Goal: Task Accomplishment & Management: Use online tool/utility

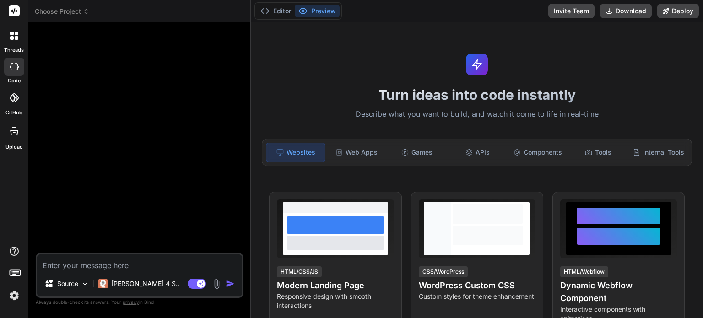
click at [76, 14] on span "Choose Project" at bounding box center [62, 11] width 54 height 9
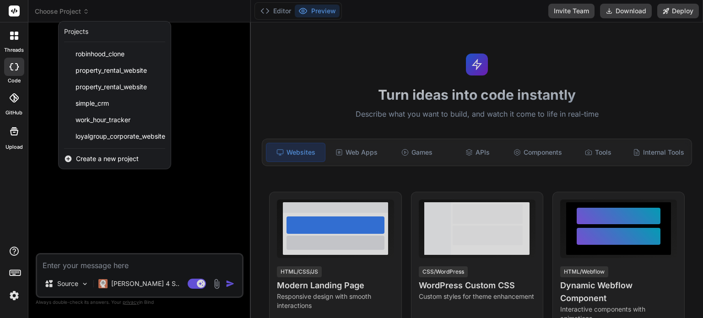
drag, startPoint x: 88, startPoint y: 58, endPoint x: 13, endPoint y: 192, distance: 153.7
click at [11, 189] on div "threads code GitHub Upload" at bounding box center [14, 159] width 28 height 318
click at [11, 300] on img at bounding box center [14, 296] width 16 height 16
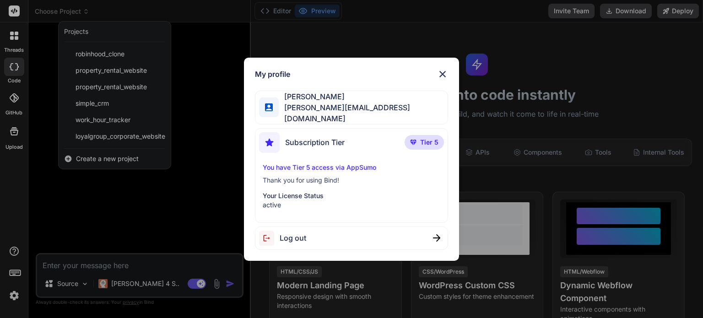
click at [11, 273] on div "My profile [PERSON_NAME] [PERSON_NAME][EMAIL_ADDRESS][DOMAIN_NAME] Subscription…" at bounding box center [351, 159] width 703 height 318
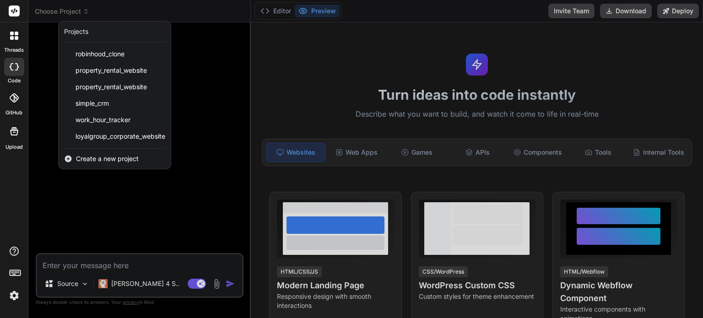
click at [13, 272] on icon at bounding box center [15, 272] width 13 height 13
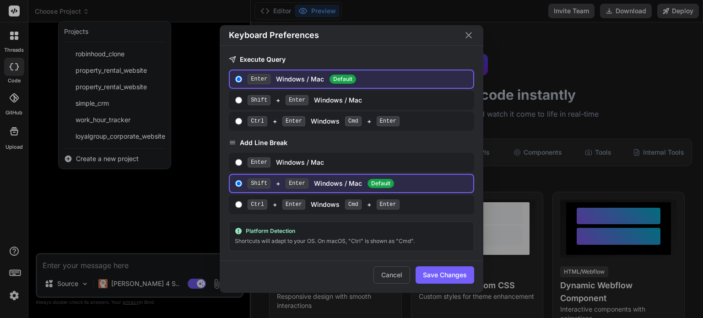
click at [13, 272] on div "Keyboard Preferences Execute Query Enter Windows / Mac Default Shift + Enter Wi…" at bounding box center [351, 159] width 703 height 318
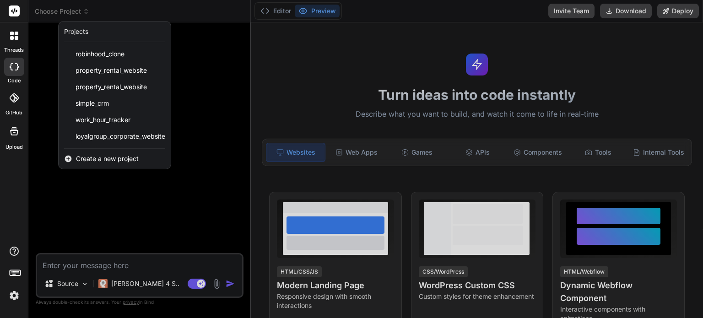
click at [13, 272] on icon at bounding box center [15, 272] width 13 height 13
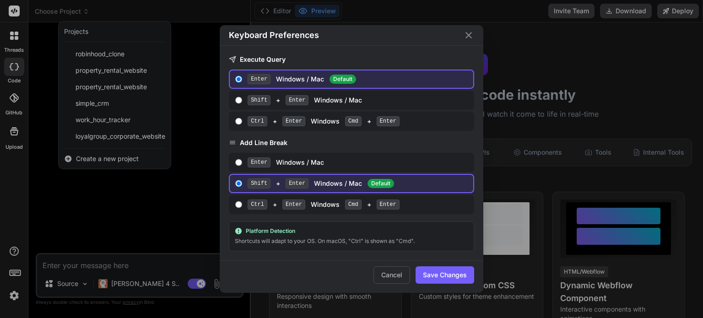
click at [13, 272] on div "Keyboard Preferences Execute Query Enter Windows / Mac Default Shift + Enter Wi…" at bounding box center [351, 159] width 703 height 318
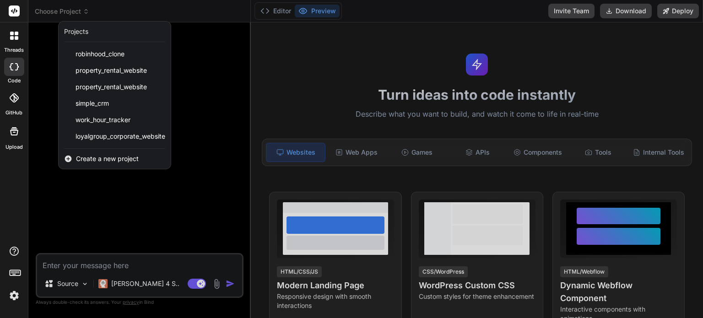
click at [13, 42] on div at bounding box center [14, 35] width 19 height 19
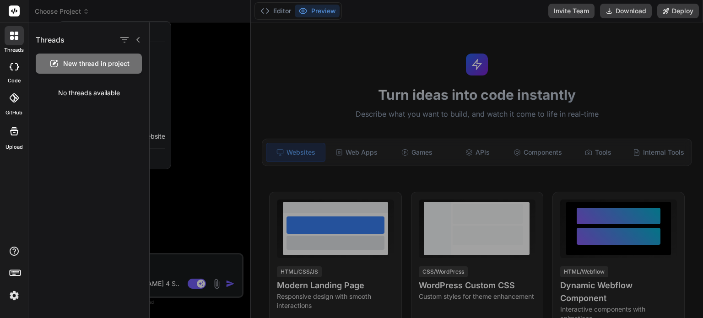
click at [12, 34] on icon at bounding box center [12, 34] width 4 height 4
click at [85, 14] on div at bounding box center [351, 159] width 703 height 318
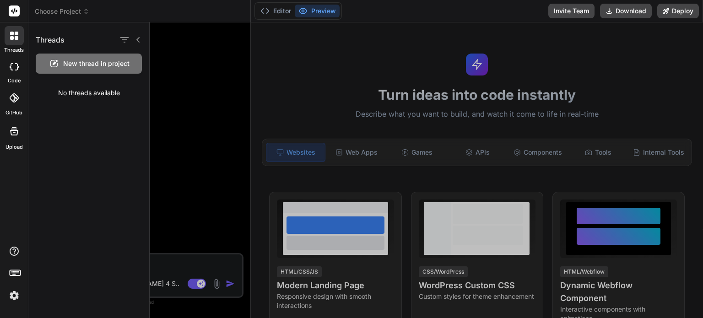
click at [86, 7] on span "Choose Project" at bounding box center [62, 11] width 54 height 9
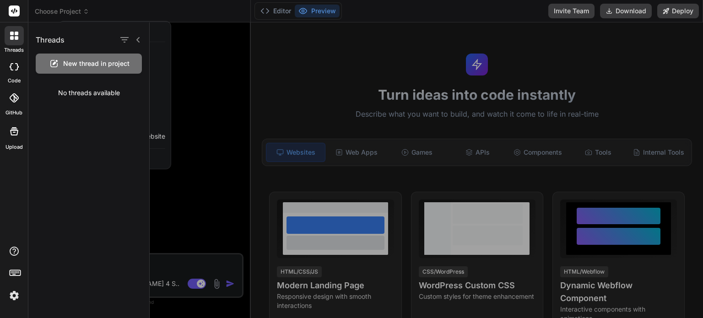
click at [84, 13] on div at bounding box center [351, 159] width 703 height 318
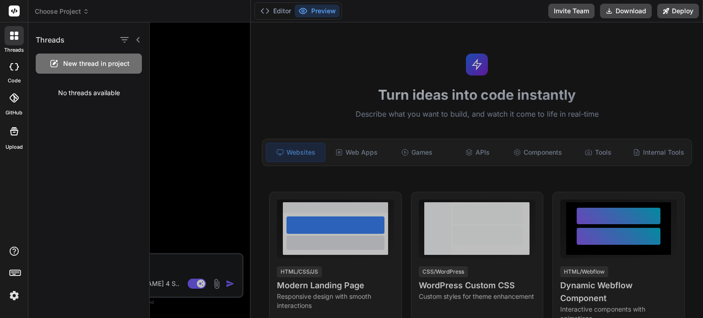
click at [82, 16] on header "Choose Project Created with Pixso." at bounding box center [139, 11] width 222 height 22
click at [69, 14] on span "Choose Project" at bounding box center [62, 11] width 54 height 9
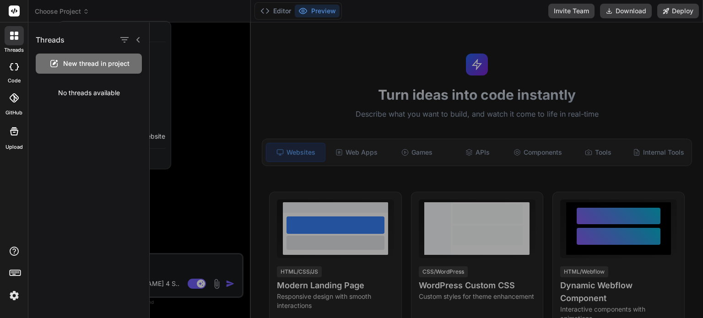
click at [179, 78] on div at bounding box center [426, 170] width 553 height 296
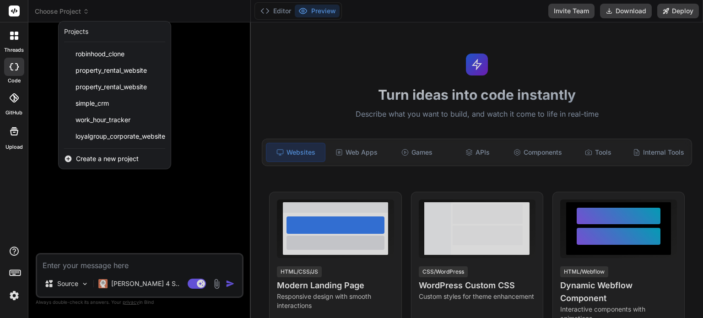
drag, startPoint x: 154, startPoint y: 54, endPoint x: 139, endPoint y: 27, distance: 31.7
click at [139, 27] on div "Projects" at bounding box center [115, 32] width 112 height 21
click at [103, 72] on span "property_rental_website" at bounding box center [111, 70] width 71 height 9
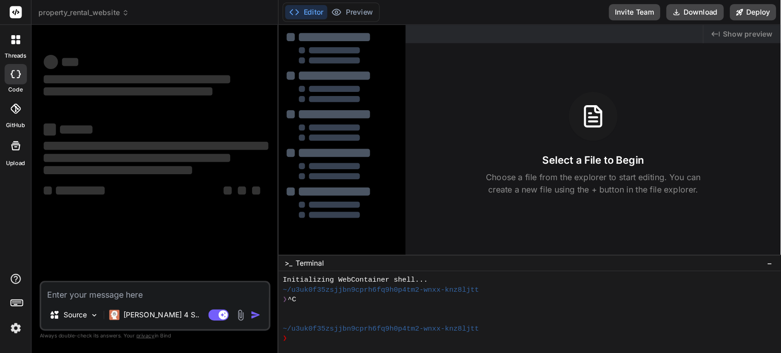
scroll to position [9, 0]
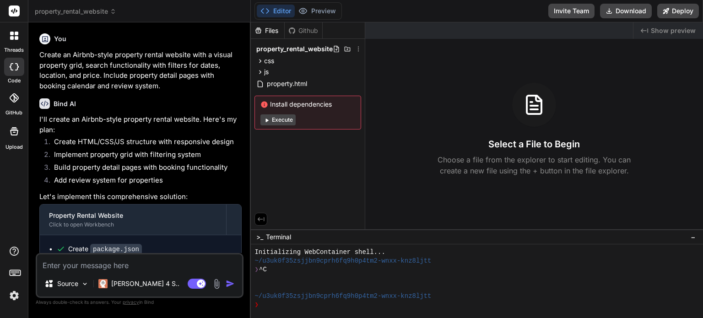
click at [309, 34] on div "Github" at bounding box center [304, 30] width 38 height 9
click at [307, 29] on div "Github" at bounding box center [304, 30] width 38 height 9
click at [109, 12] on span "property_rental_website" at bounding box center [75, 11] width 81 height 9
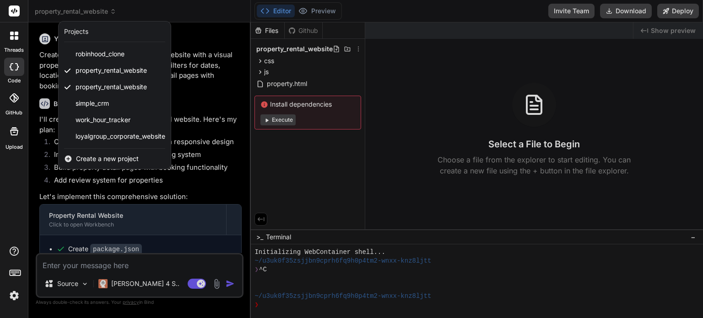
click at [179, 20] on div at bounding box center [351, 159] width 703 height 318
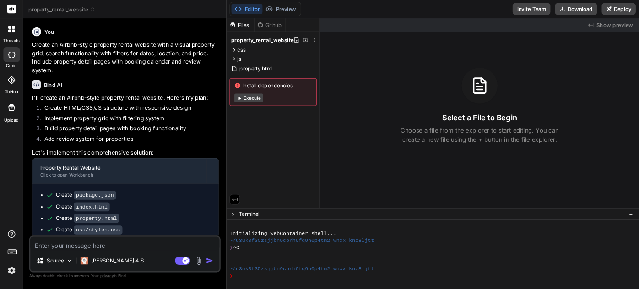
scroll to position [17, 0]
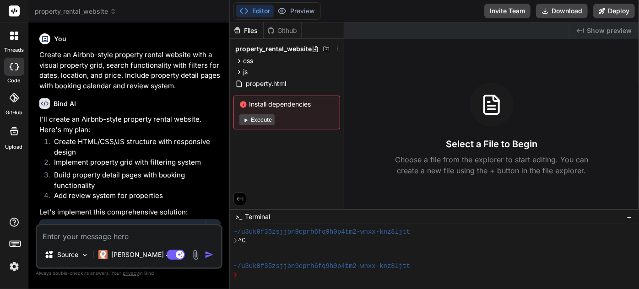
click at [17, 42] on div at bounding box center [14, 35] width 19 height 19
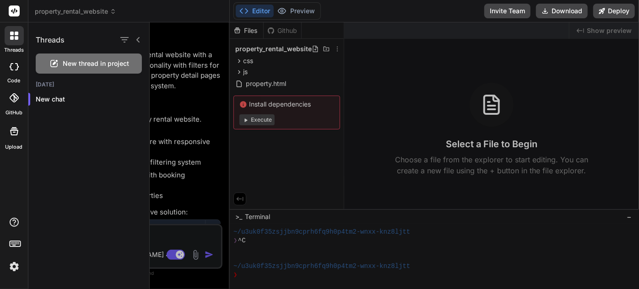
click at [16, 70] on div at bounding box center [14, 67] width 20 height 18
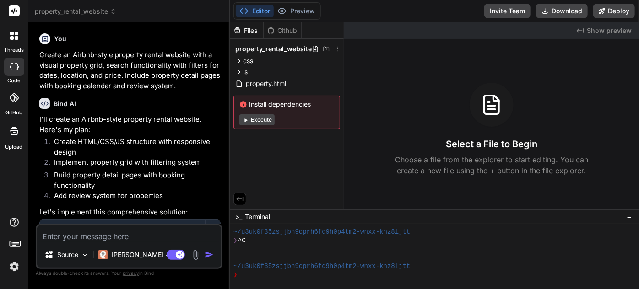
click at [15, 71] on div at bounding box center [14, 67] width 20 height 18
click at [11, 94] on icon at bounding box center [14, 97] width 9 height 9
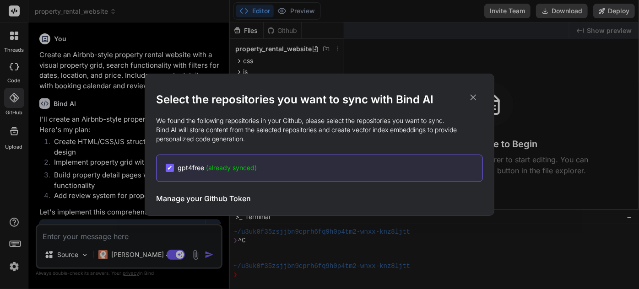
click at [13, 130] on div "Select the repositories you want to sync with Bind AI We found the following re…" at bounding box center [319, 144] width 639 height 289
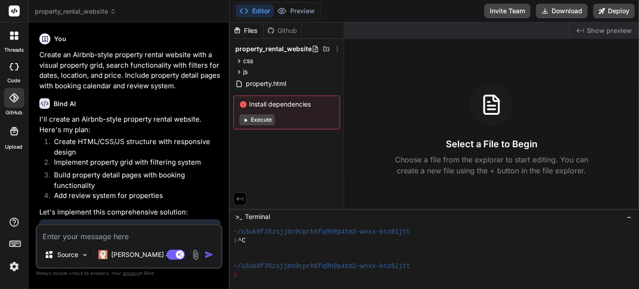
click at [12, 132] on icon at bounding box center [14, 131] width 11 height 11
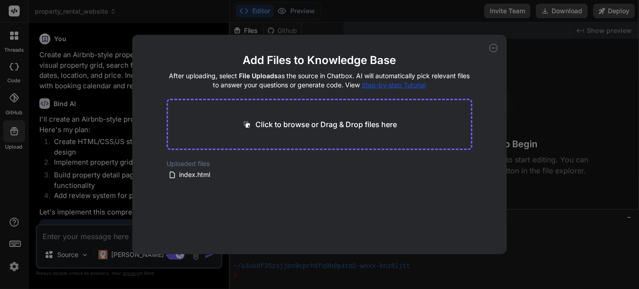
click at [15, 134] on div "Add Files to Knowledge Base After uploading, select File Uploads as the source …" at bounding box center [319, 144] width 639 height 289
type textarea "x"
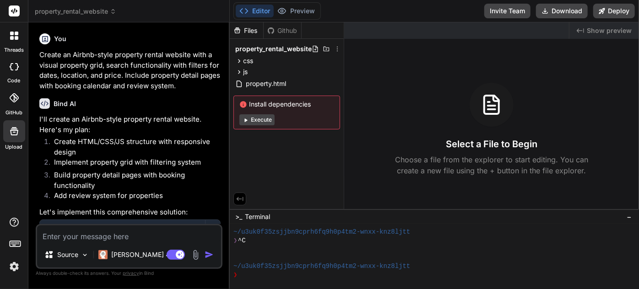
click at [17, 106] on div at bounding box center [14, 98] width 20 height 20
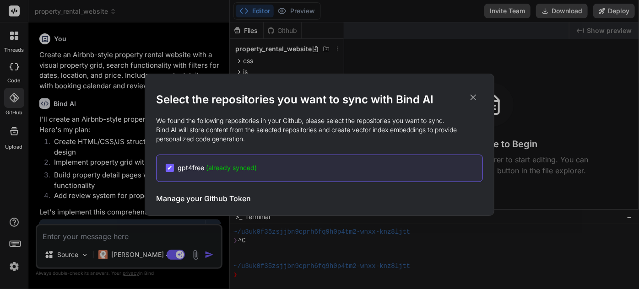
click at [173, 166] on div "✔ gpt4free (already synced)" at bounding box center [319, 168] width 327 height 27
click at [173, 168] on div "✔ gpt4free (already synced)" at bounding box center [211, 167] width 91 height 9
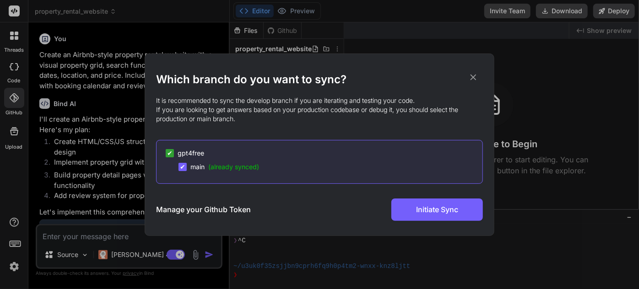
click at [171, 151] on span "✔" at bounding box center [169, 153] width 5 height 9
click at [170, 155] on span "✔" at bounding box center [169, 153] width 5 height 9
click at [172, 157] on span "✔" at bounding box center [169, 153] width 5 height 9
click at [186, 169] on div "✔" at bounding box center [183, 167] width 8 height 8
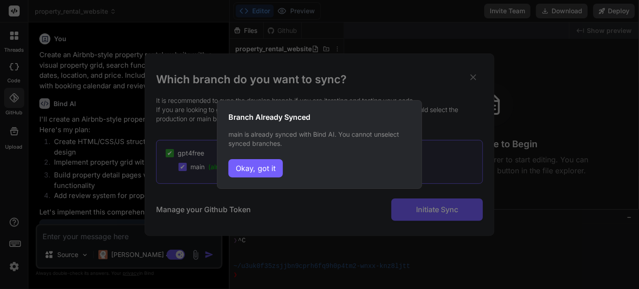
click at [249, 163] on button "Okay, got it" at bounding box center [255, 168] width 54 height 18
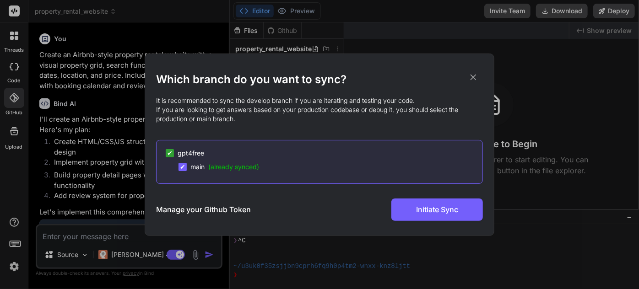
click at [471, 73] on icon at bounding box center [473, 77] width 10 height 10
